Goal: Check status

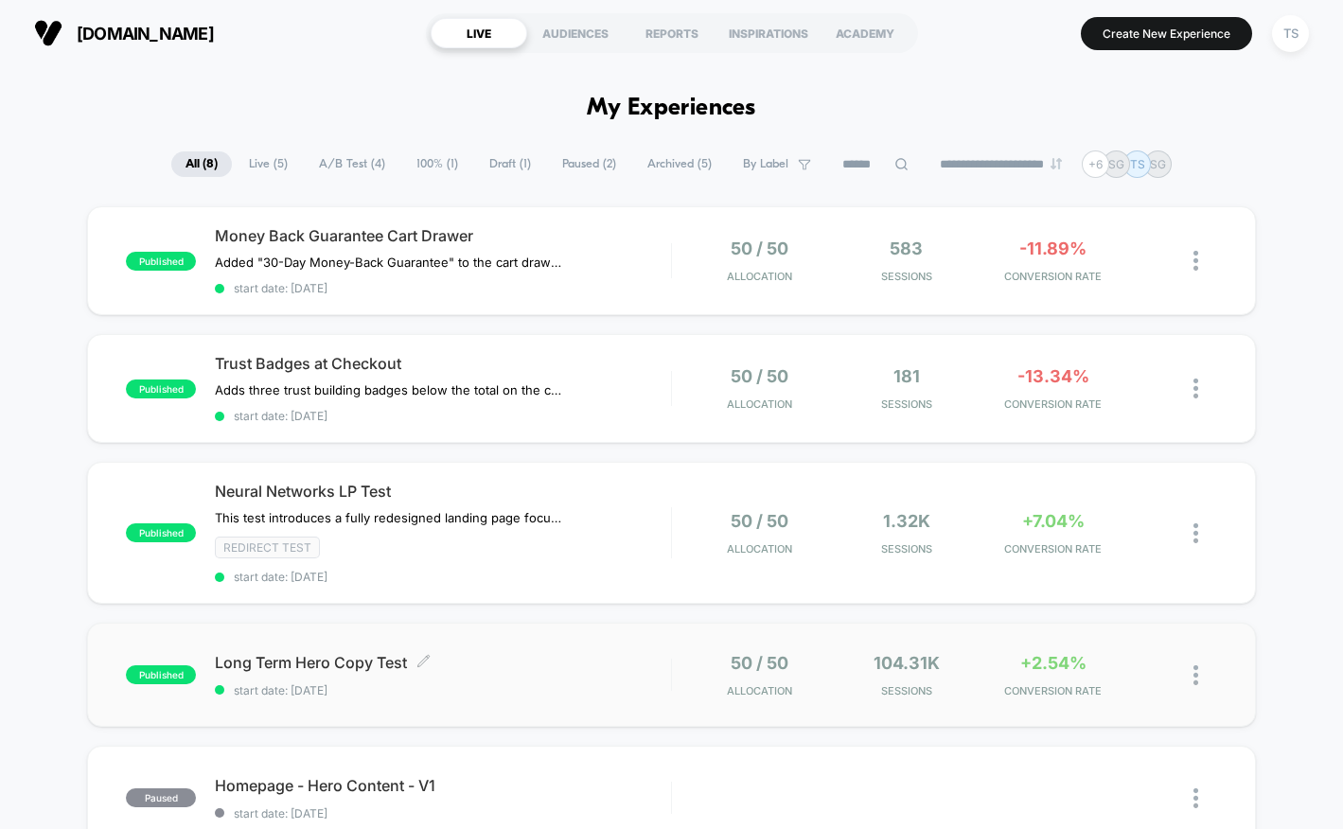
click at [284, 653] on span "Long Term Hero Copy Test Click to edit experience details" at bounding box center [443, 662] width 456 height 19
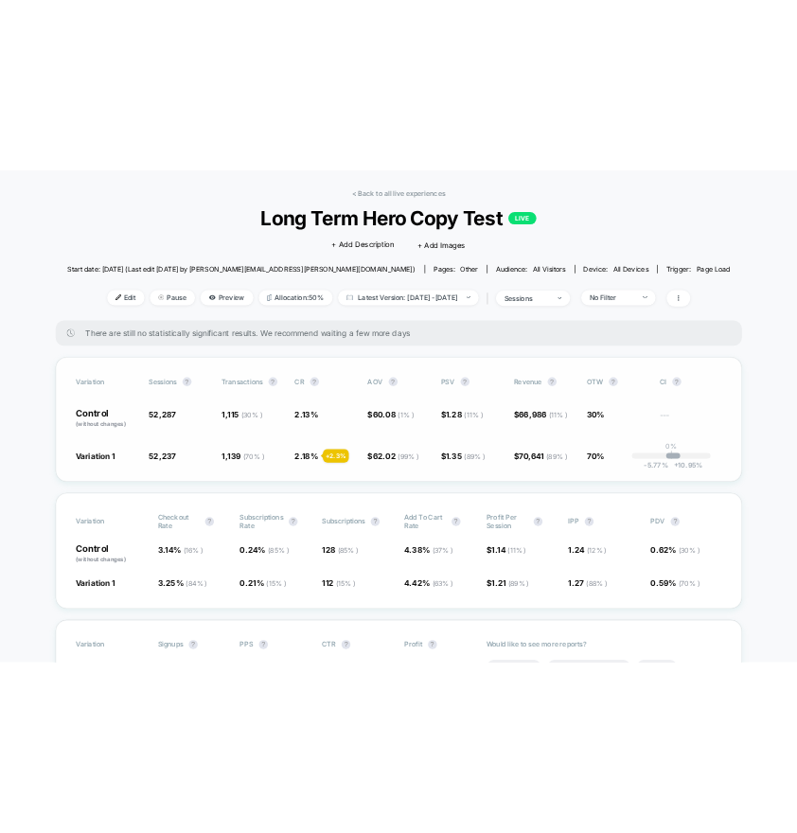
scroll to position [54, 0]
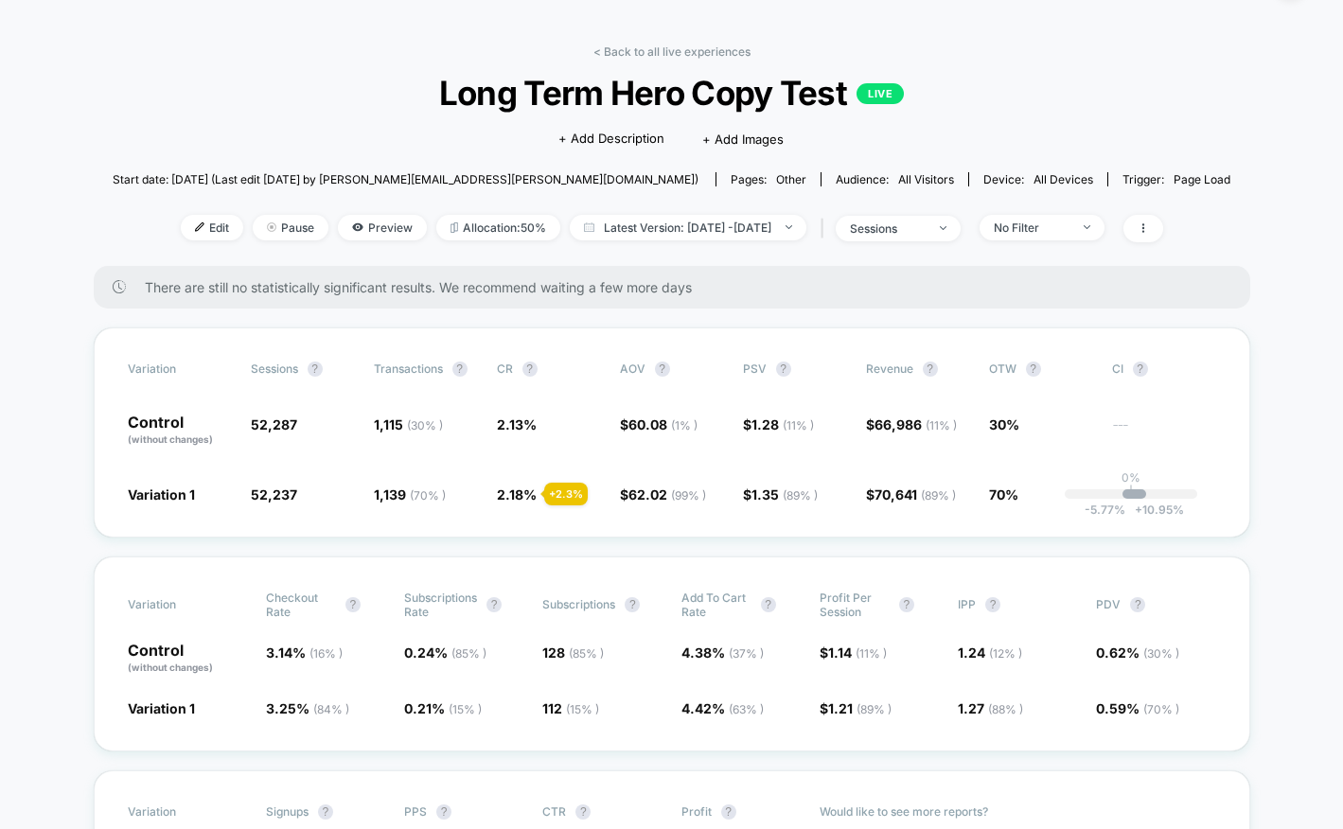
drag, startPoint x: 1339, startPoint y: 309, endPoint x: 1170, endPoint y: 308, distance: 169.4
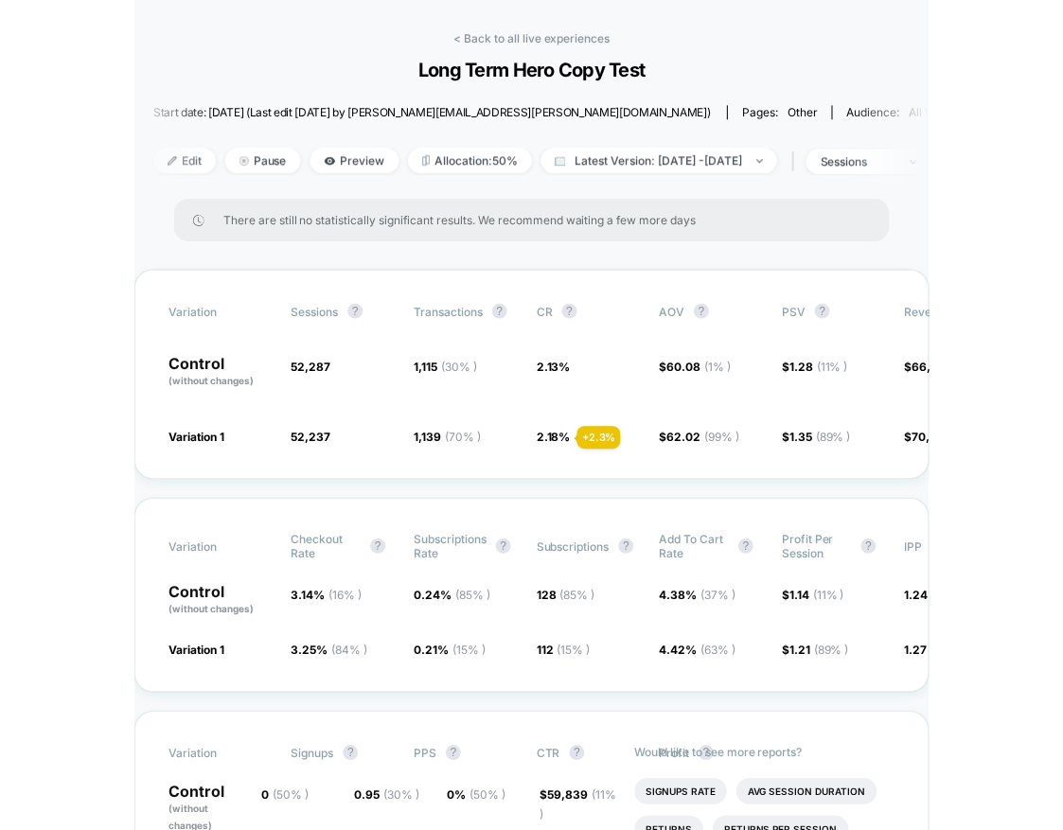
scroll to position [65, 0]
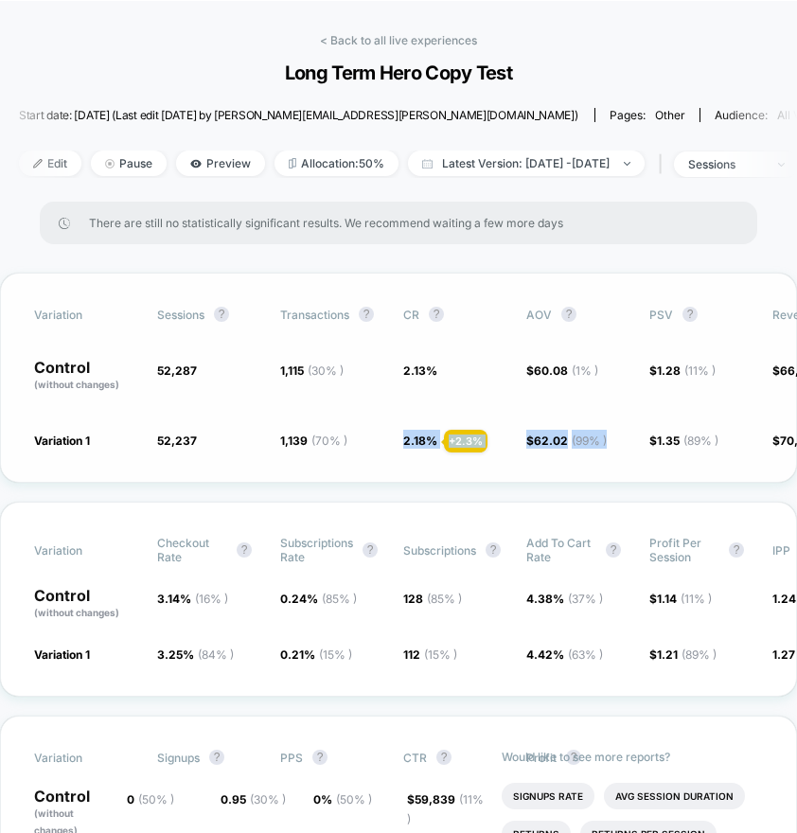
drag, startPoint x: 748, startPoint y: 422, endPoint x: 512, endPoint y: 425, distance: 235.6
click at [512, 425] on div "Variation Sessions ? Transactions ? CR ? AOV ? PSV ? Revenue ? OTW ? CI ? Contr…" at bounding box center [398, 378] width 797 height 210
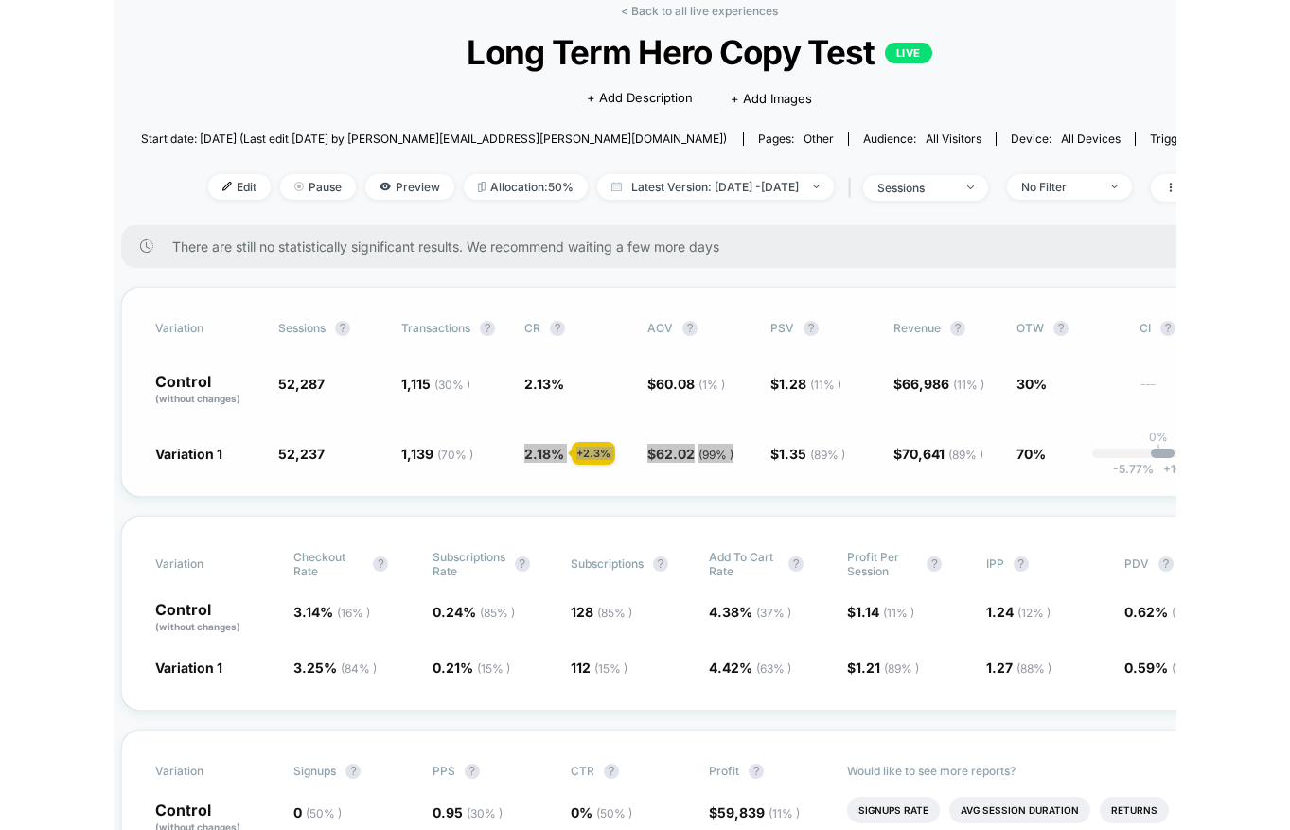
scroll to position [95, 90]
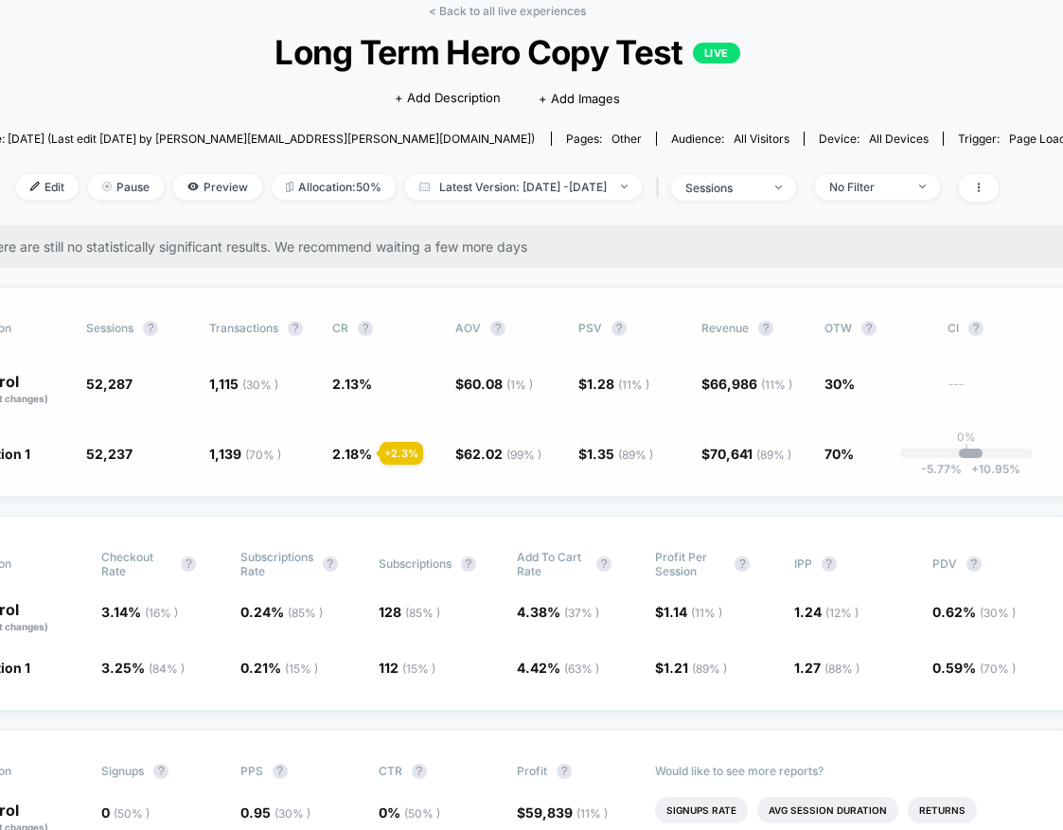
click at [1056, 450] on div "Variation Sessions ? Transactions ? CR ? AOV ? PSV ? Revenue ? OTW ? CI ? Contr…" at bounding box center [507, 392] width 1156 height 210
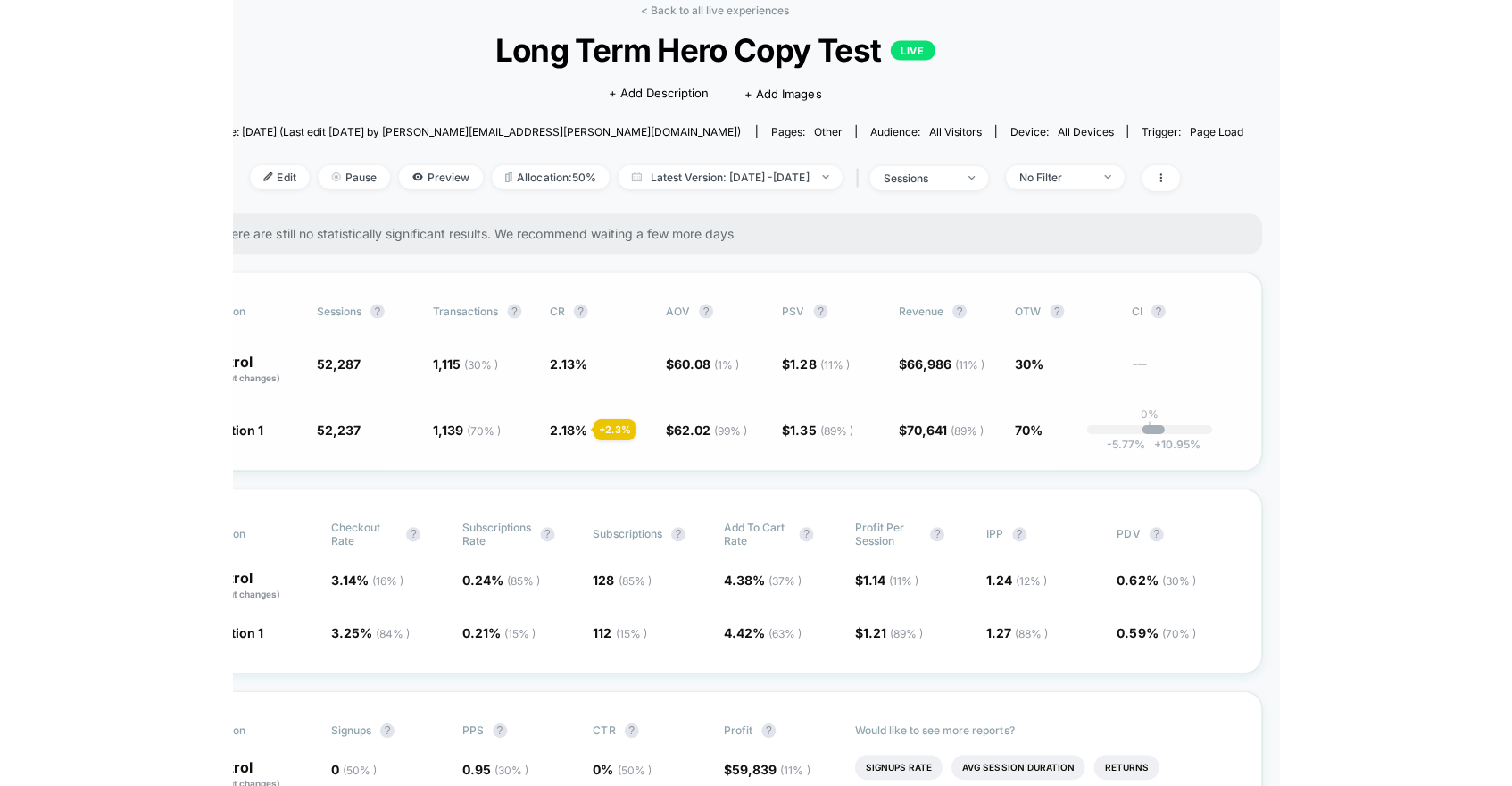
scroll to position [90, 0]
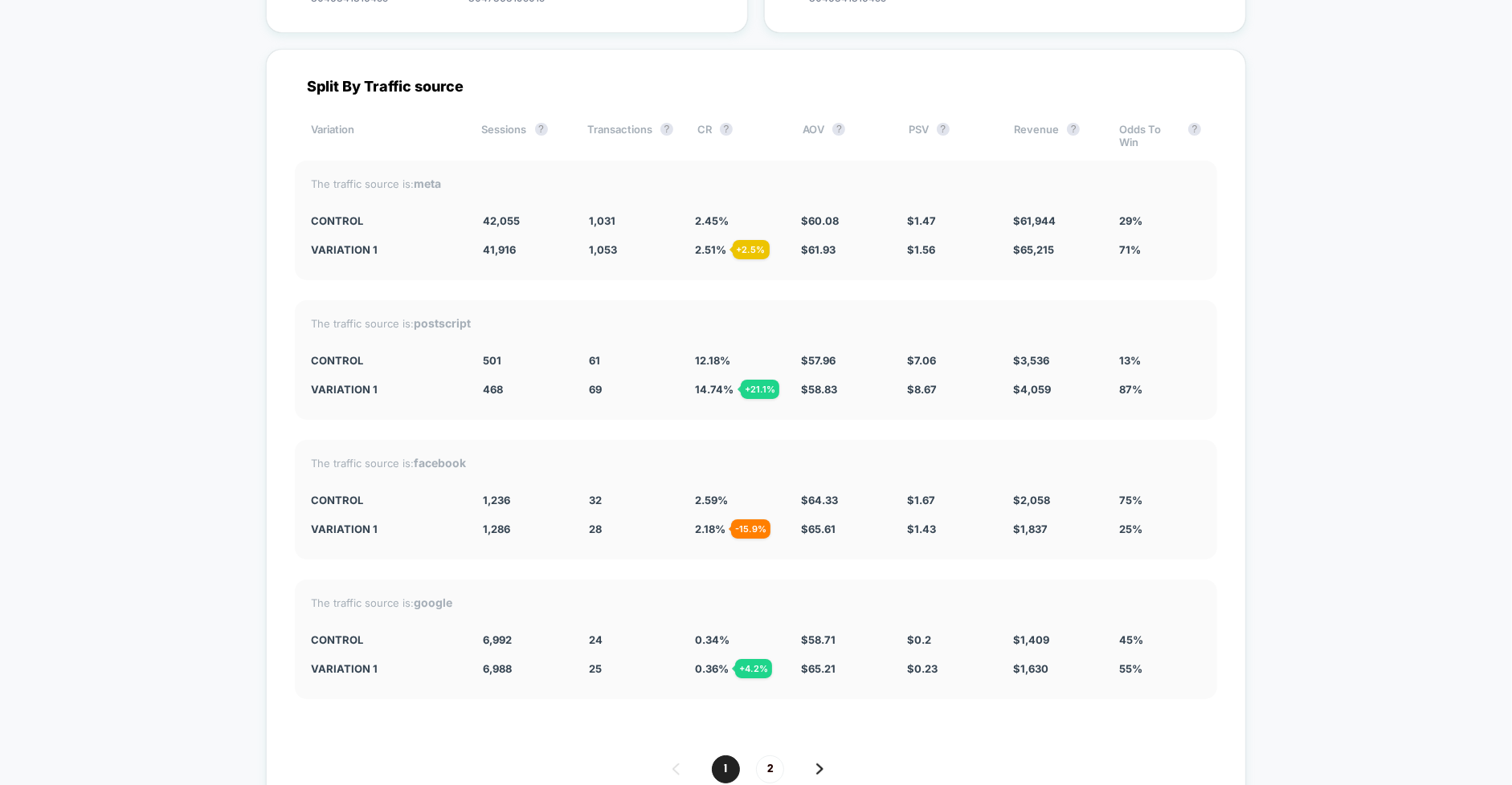
scroll to position [7807, 0]
